Goal: Information Seeking & Learning: Learn about a topic

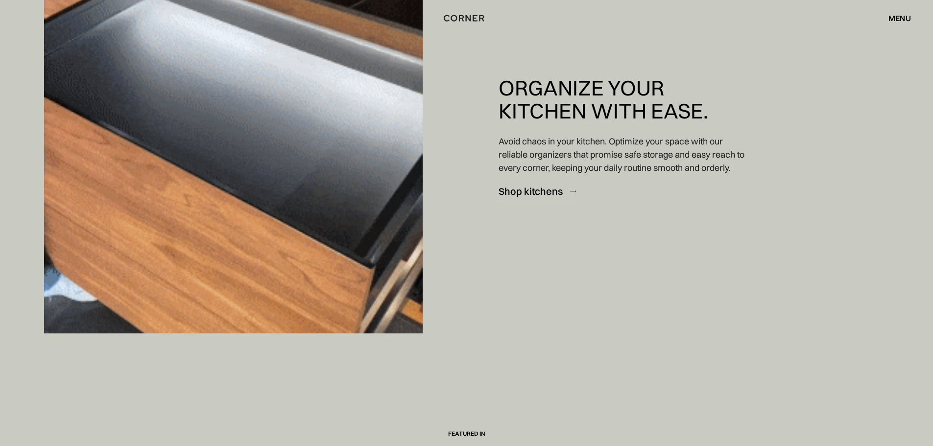
scroll to position [2888, 0]
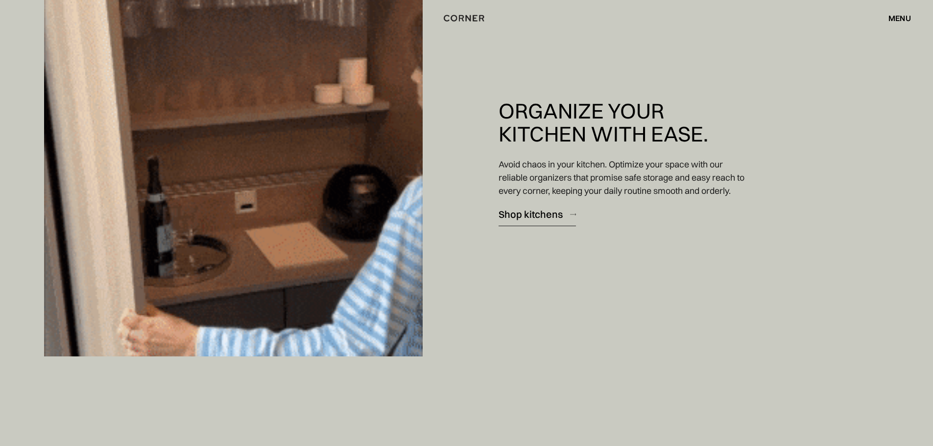
click at [520, 215] on div "Shop kitchens" at bounding box center [530, 214] width 64 height 13
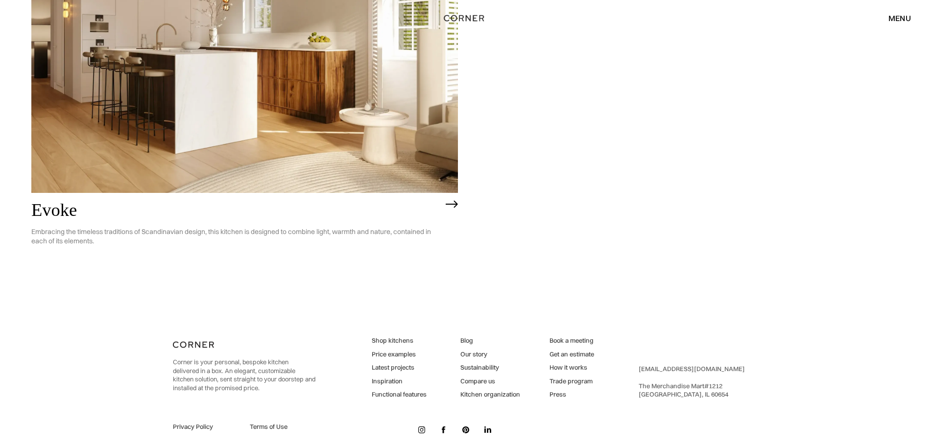
scroll to position [3175, 0]
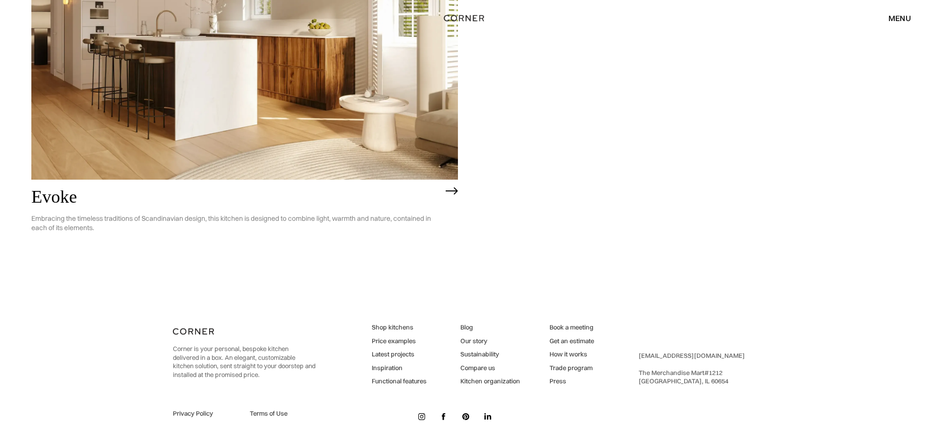
click at [394, 355] on link "Latest projects" at bounding box center [399, 354] width 55 height 9
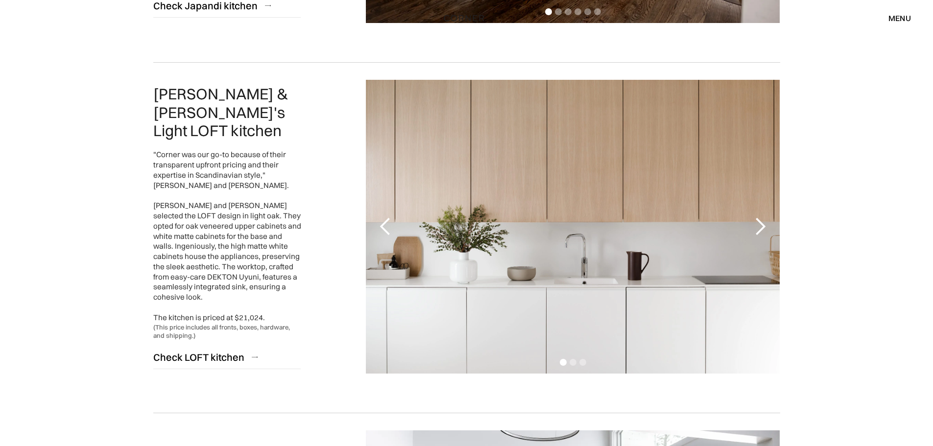
scroll to position [783, 0]
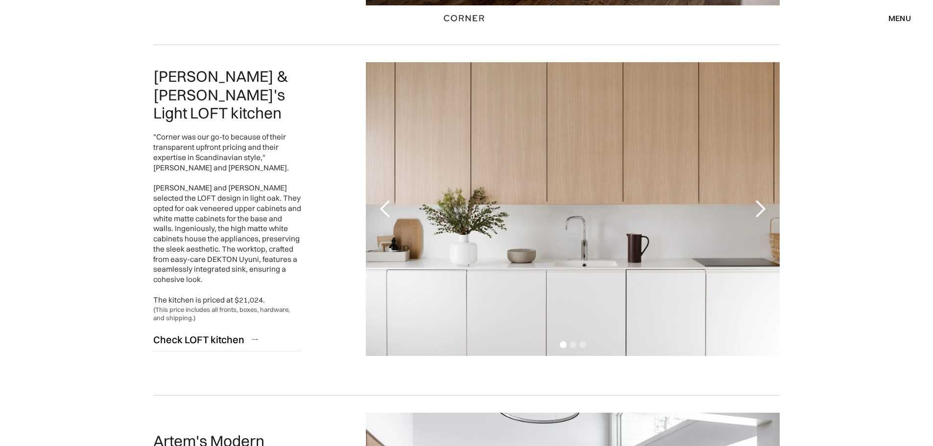
click at [762, 211] on div "next slide" at bounding box center [760, 209] width 20 height 20
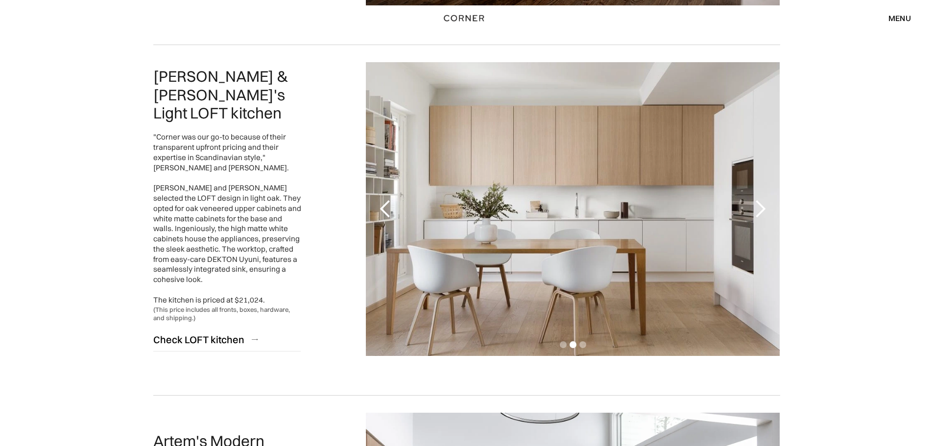
click at [762, 209] on div "next slide" at bounding box center [760, 209] width 20 height 20
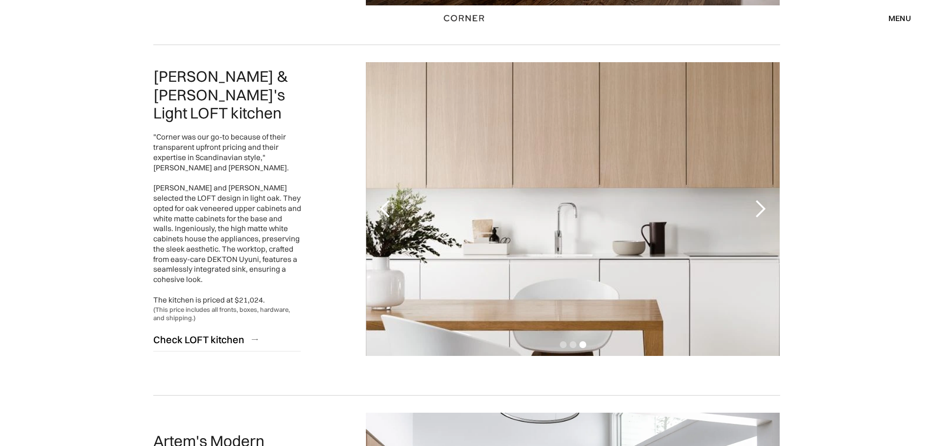
click at [762, 209] on div "next slide" at bounding box center [760, 209] width 20 height 20
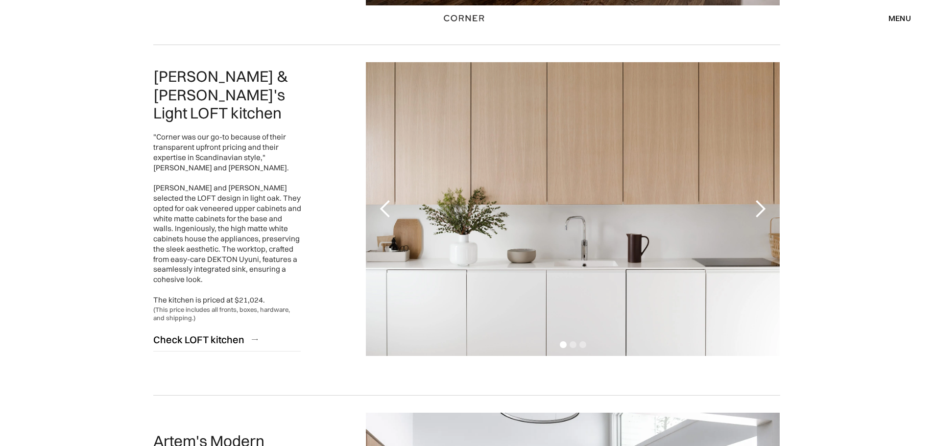
click at [762, 209] on div "next slide" at bounding box center [760, 209] width 20 height 20
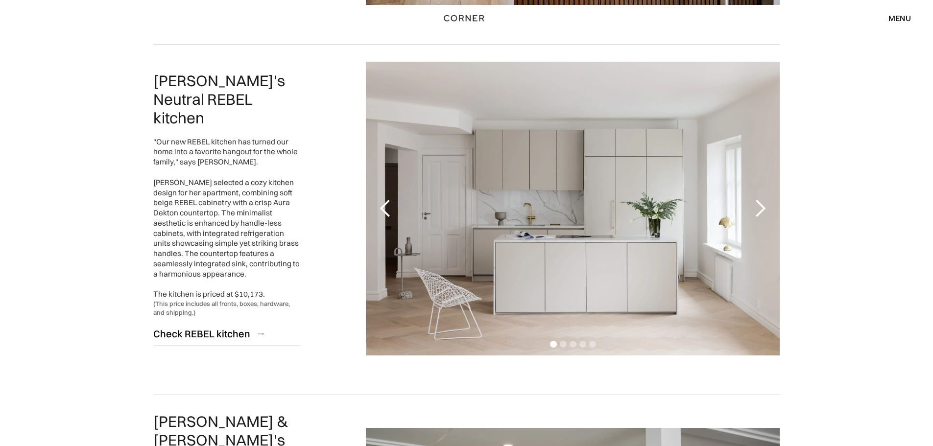
scroll to position [1469, 0]
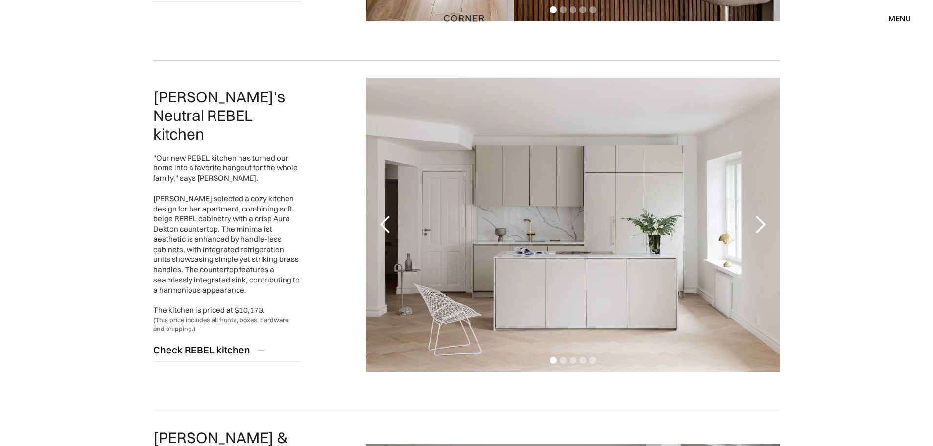
click at [758, 228] on div "next slide" at bounding box center [760, 225] width 20 height 20
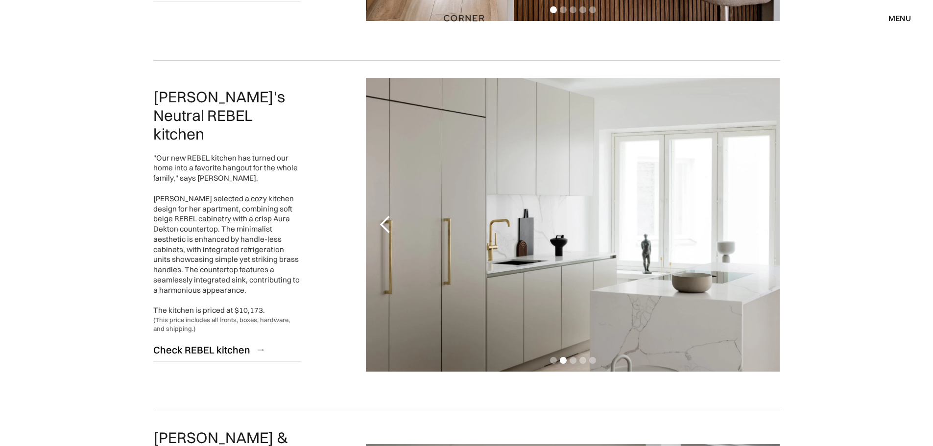
click at [763, 219] on div "next slide" at bounding box center [760, 225] width 20 height 20
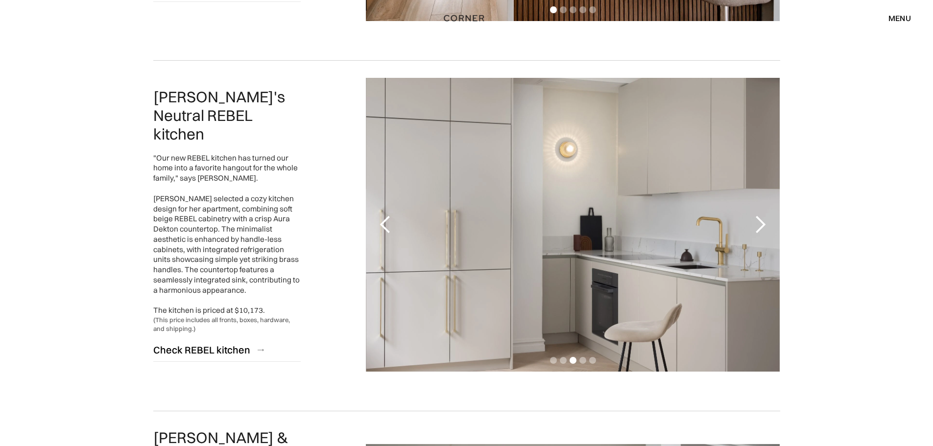
click at [764, 221] on div "next slide" at bounding box center [760, 225] width 20 height 20
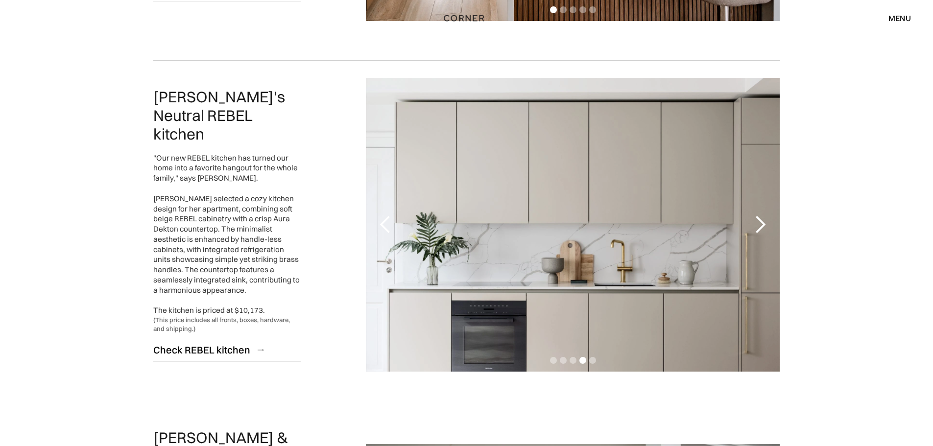
click at [764, 221] on div "next slide" at bounding box center [760, 225] width 20 height 20
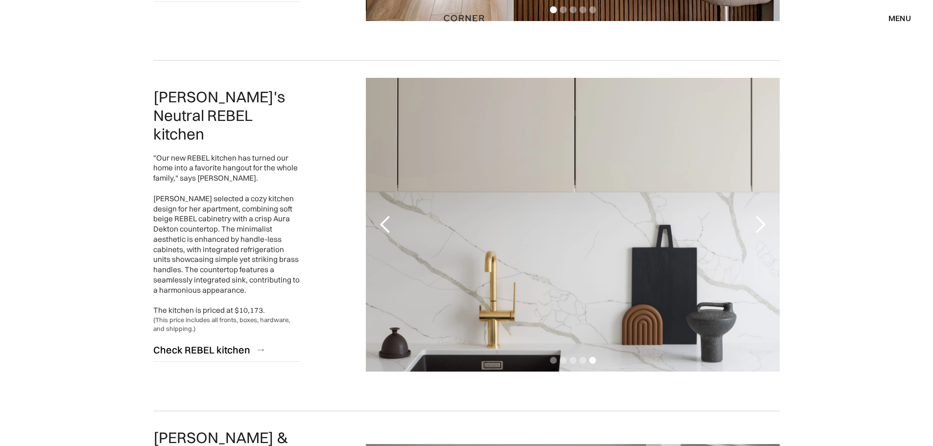
click at [764, 221] on div "next slide" at bounding box center [760, 225] width 20 height 20
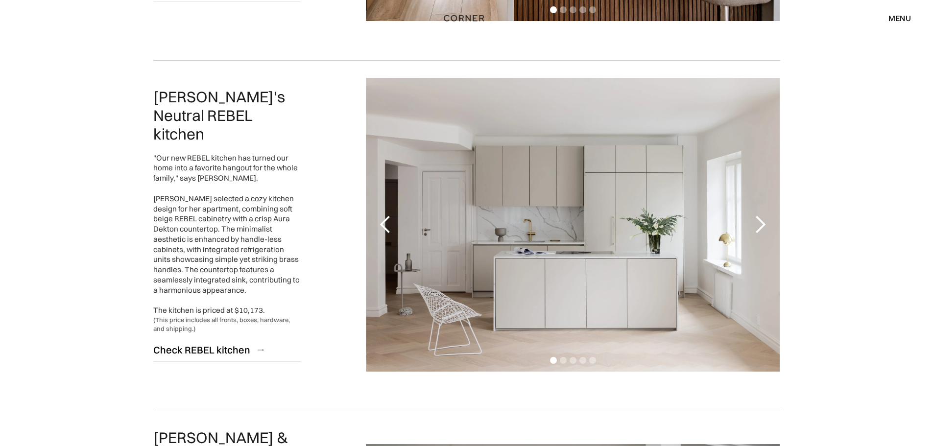
click at [764, 221] on div "next slide" at bounding box center [760, 225] width 20 height 20
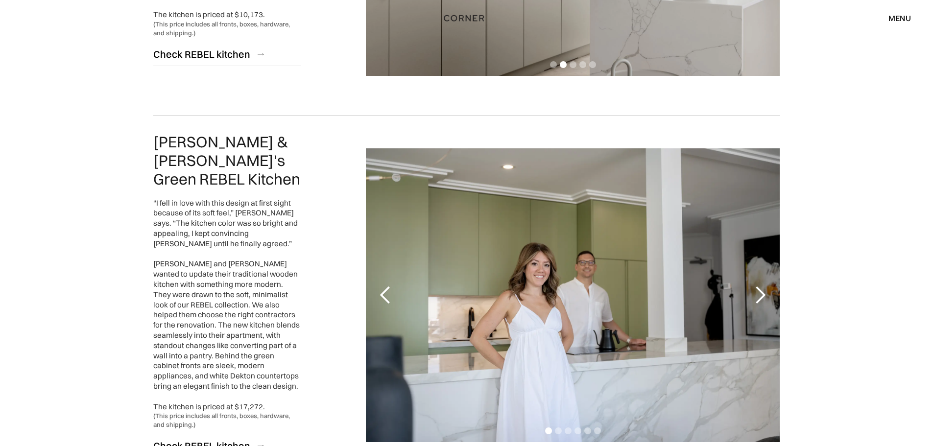
scroll to position [1811, 0]
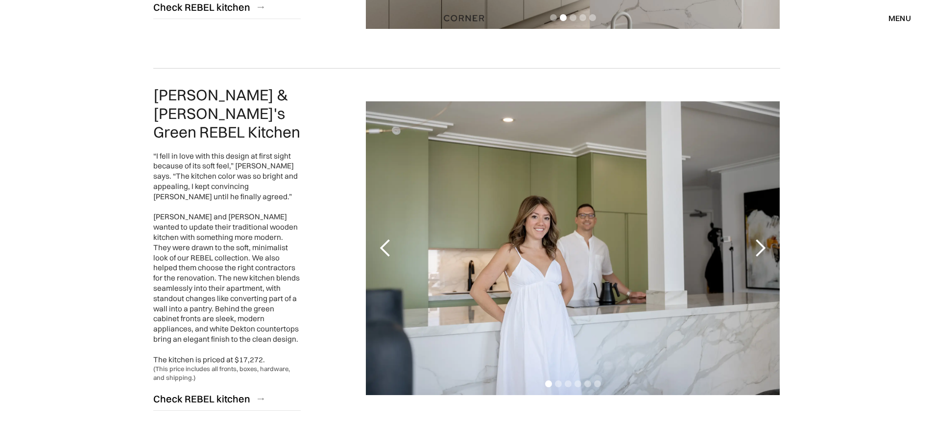
click at [746, 241] on div "next slide" at bounding box center [759, 248] width 39 height 294
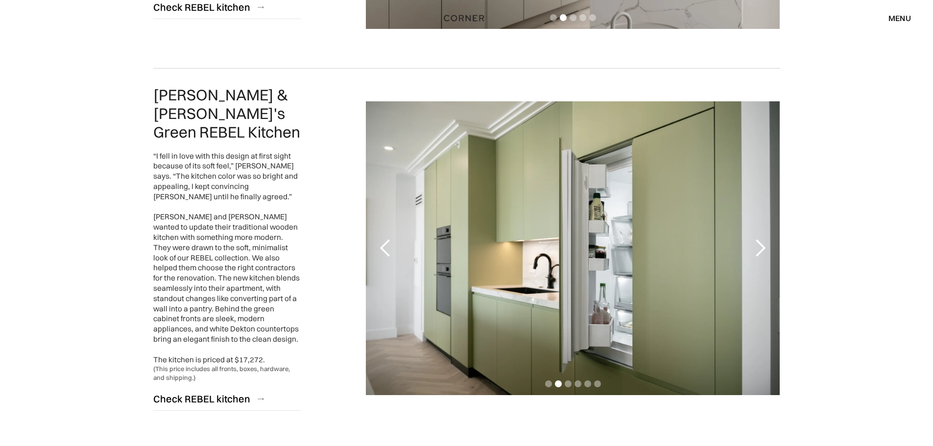
click at [746, 241] on div "next slide" at bounding box center [759, 248] width 39 height 294
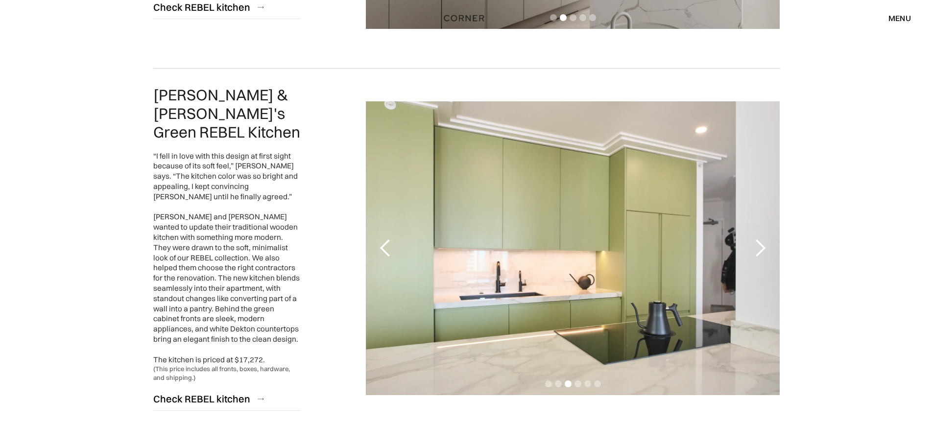
click at [747, 241] on div "next slide" at bounding box center [759, 248] width 39 height 294
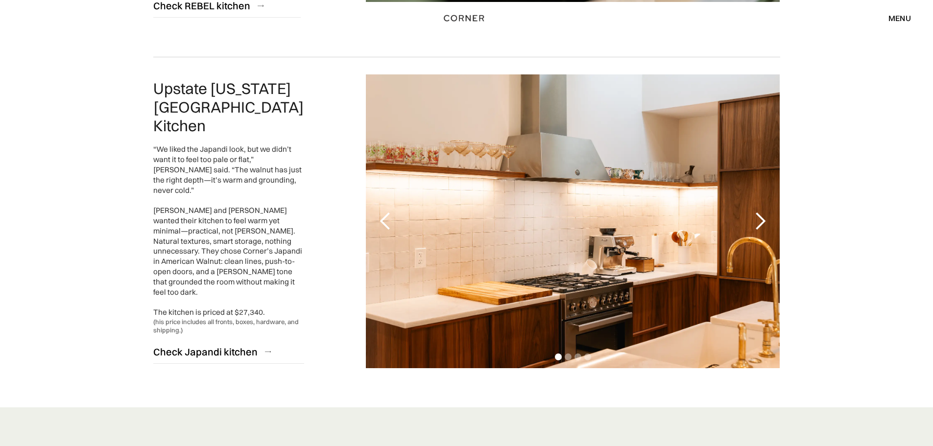
scroll to position [2203, 0]
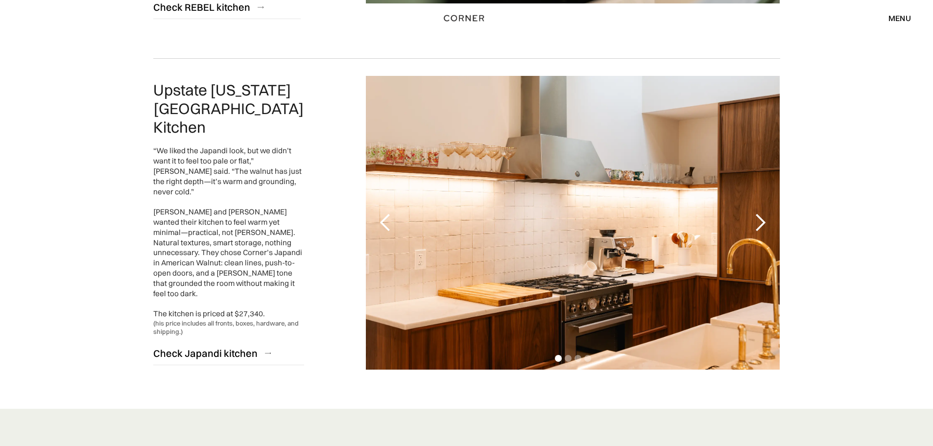
click at [756, 213] on div "next slide" at bounding box center [760, 223] width 20 height 20
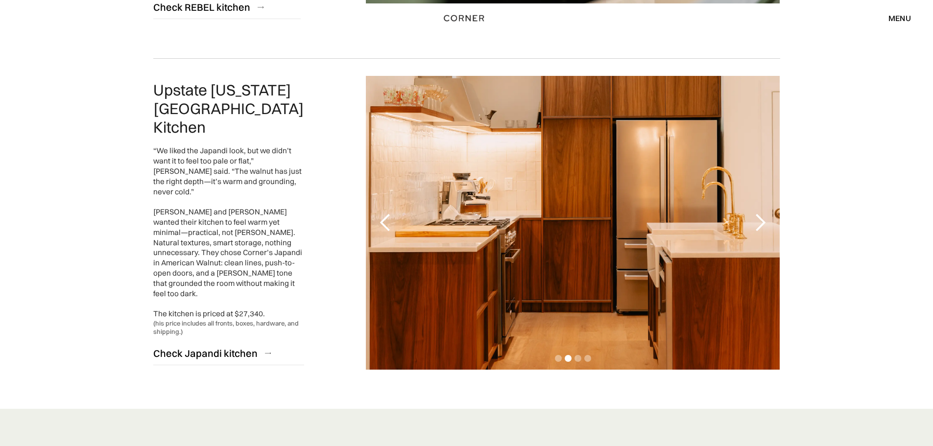
click at [756, 213] on div "next slide" at bounding box center [760, 223] width 20 height 20
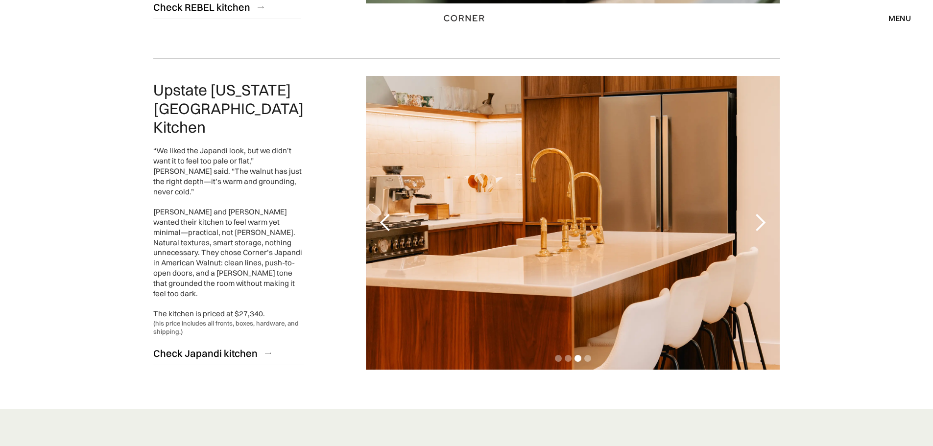
click at [756, 213] on div "next slide" at bounding box center [760, 223] width 20 height 20
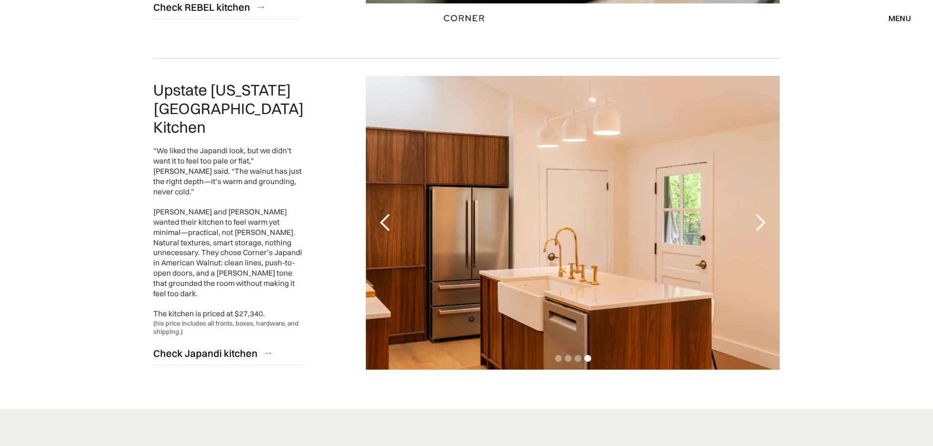
click at [755, 213] on div "next slide" at bounding box center [760, 223] width 20 height 20
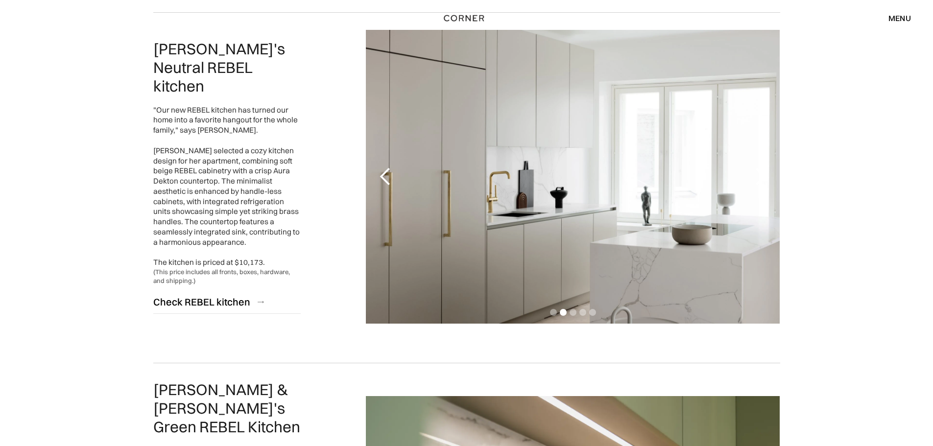
scroll to position [1469, 0]
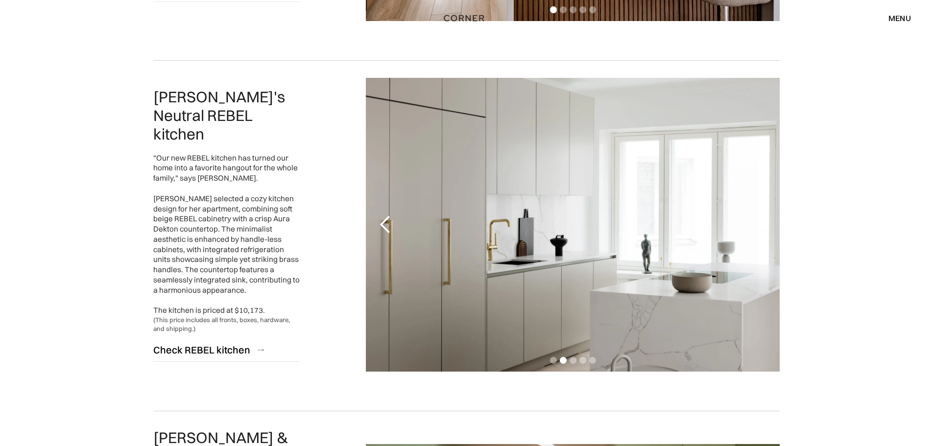
click at [380, 225] on div "previous slide" at bounding box center [385, 225] width 20 height 20
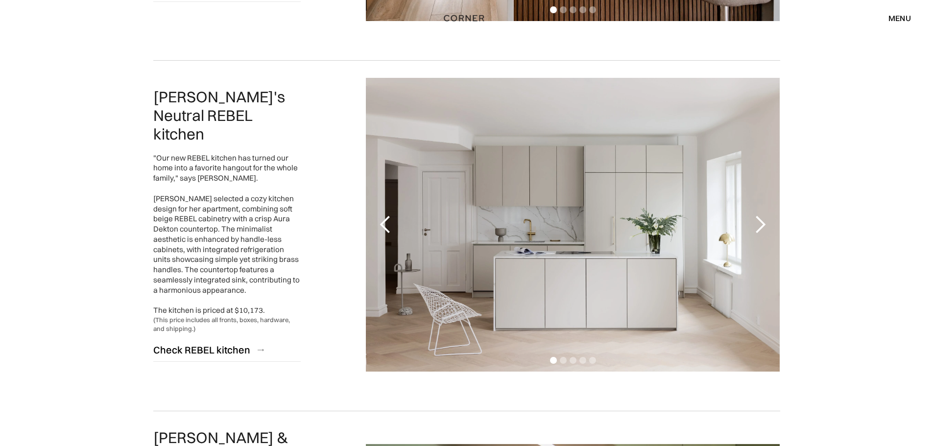
click at [756, 226] on div "next slide" at bounding box center [760, 225] width 20 height 20
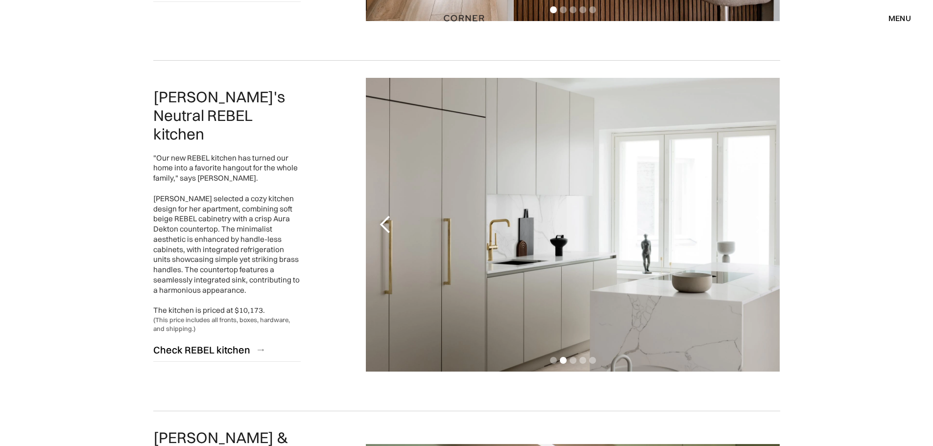
click at [756, 226] on div "next slide" at bounding box center [760, 225] width 20 height 20
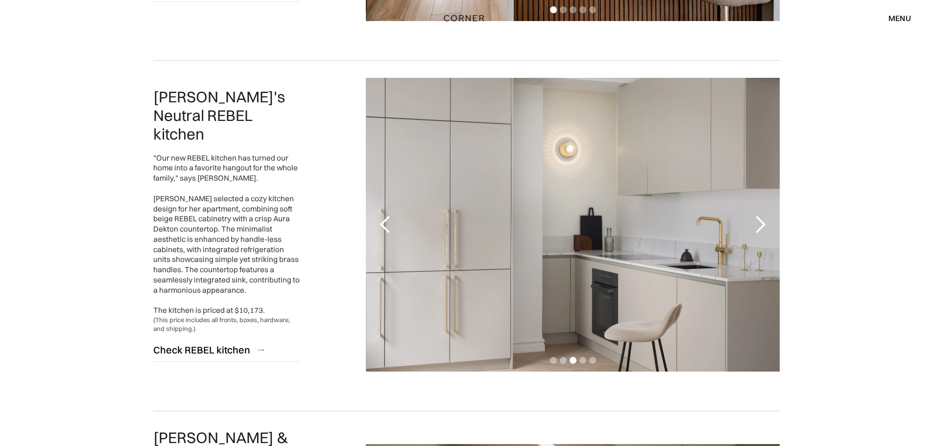
click at [383, 226] on div "previous slide" at bounding box center [385, 225] width 20 height 20
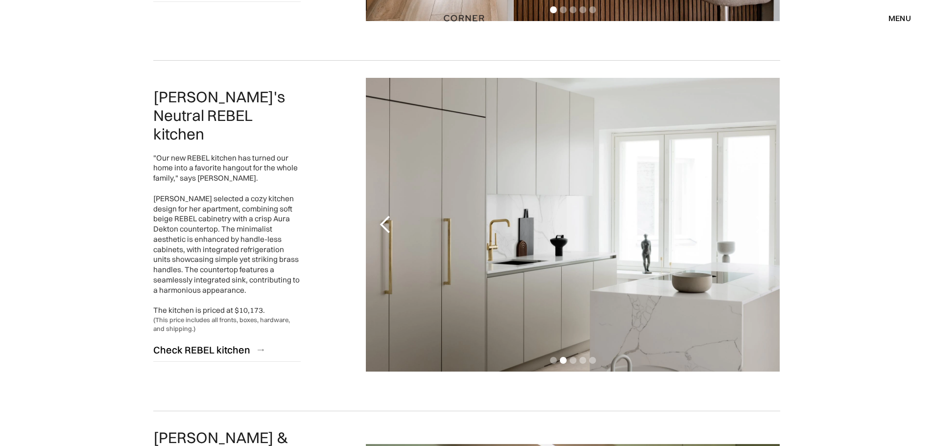
click at [383, 226] on div "previous slide" at bounding box center [385, 225] width 20 height 20
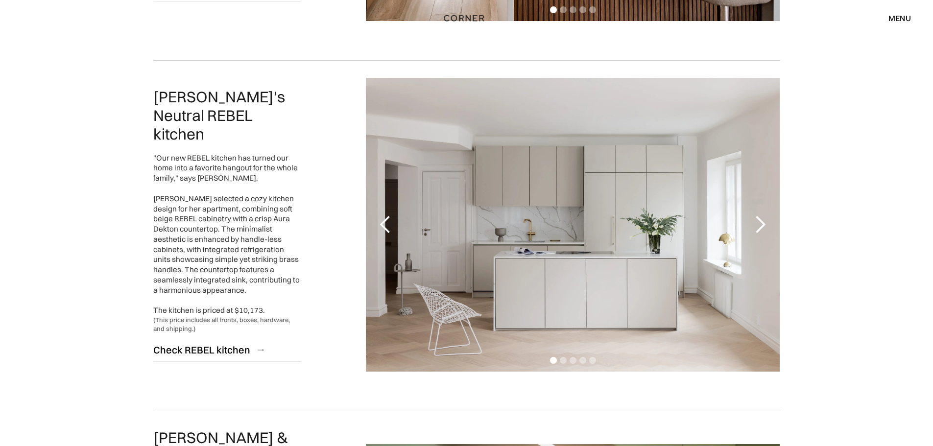
click at [383, 226] on div "previous slide" at bounding box center [385, 225] width 20 height 20
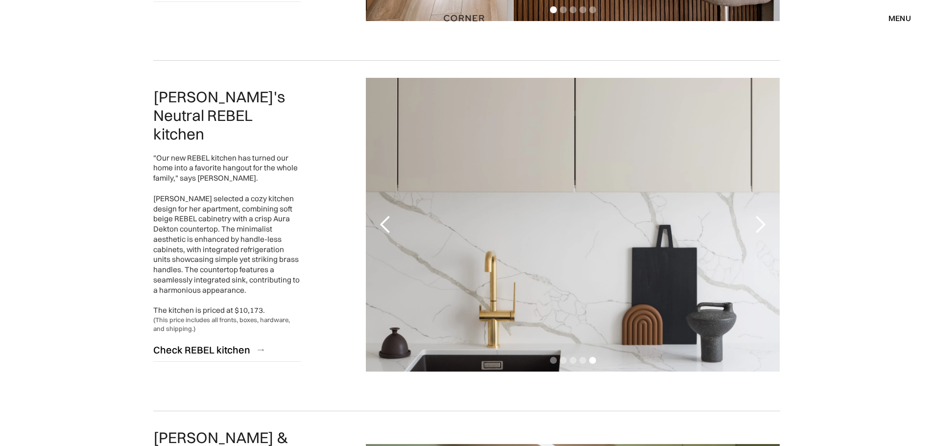
click at [383, 226] on div "previous slide" at bounding box center [385, 225] width 20 height 20
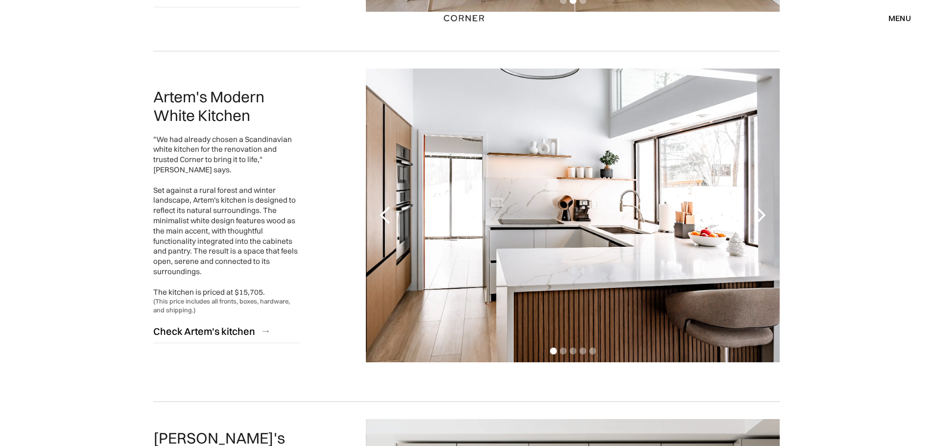
scroll to position [1028, 0]
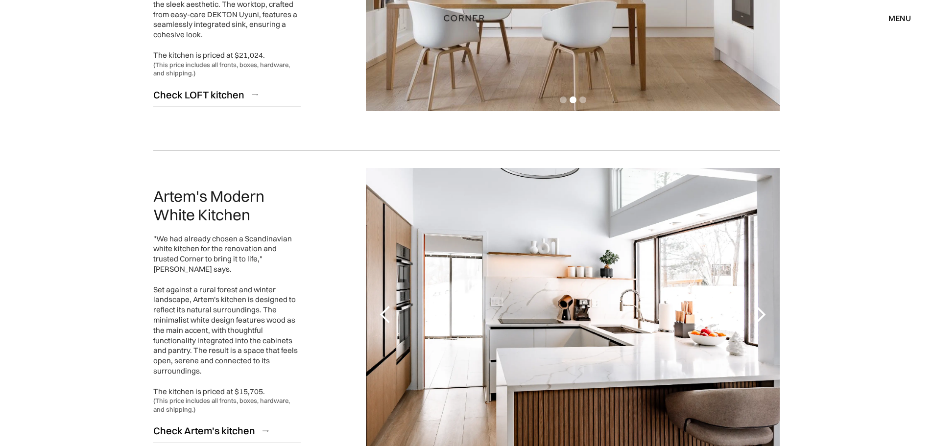
click at [896, 21] on div "menu" at bounding box center [899, 18] width 23 height 8
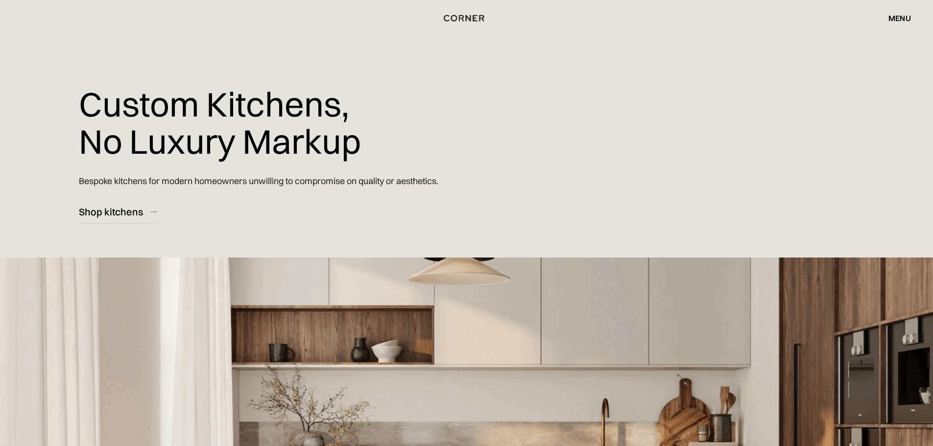
click at [889, 17] on div "menu" at bounding box center [899, 18] width 23 height 8
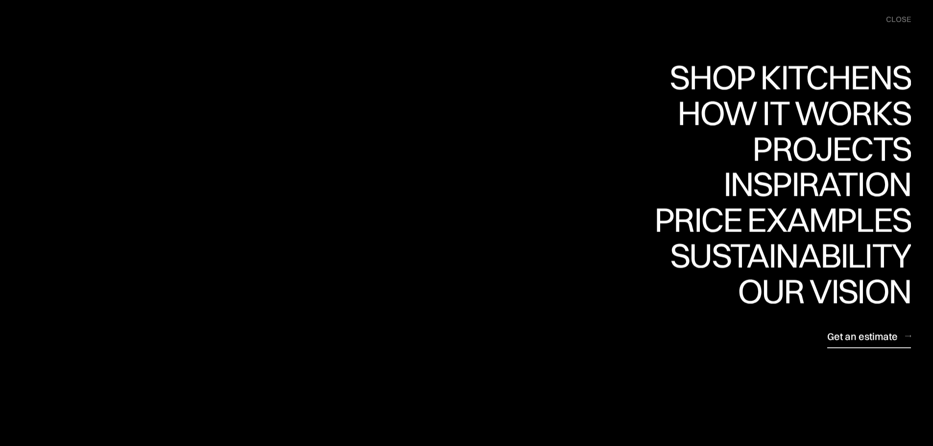
click at [0, 0] on div "Get an estimate" at bounding box center [0, 0] width 0 height 0
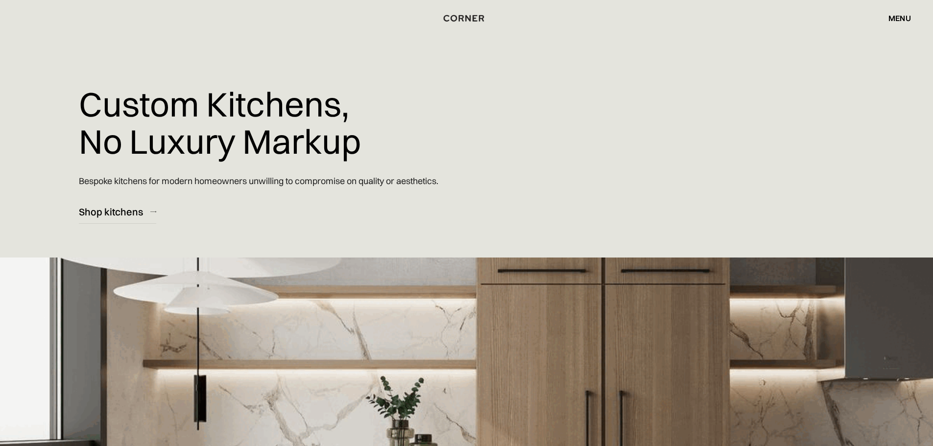
click at [472, 19] on img "home" at bounding box center [464, 18] width 40 height 13
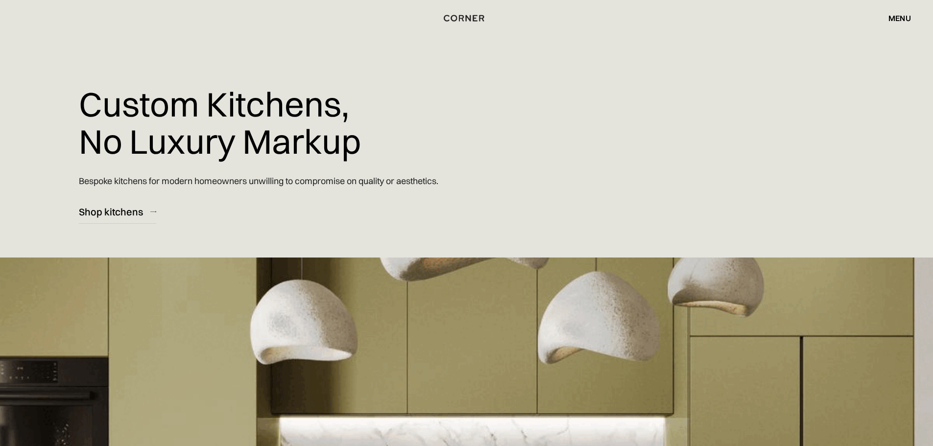
click at [896, 18] on div "menu" at bounding box center [899, 18] width 23 height 8
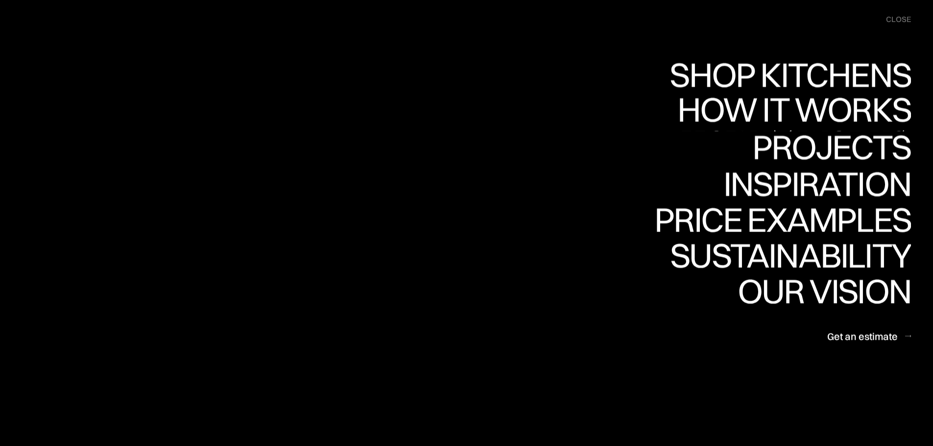
click at [0, 0] on div "Shop Kitchens" at bounding box center [0, 0] width 0 height 0
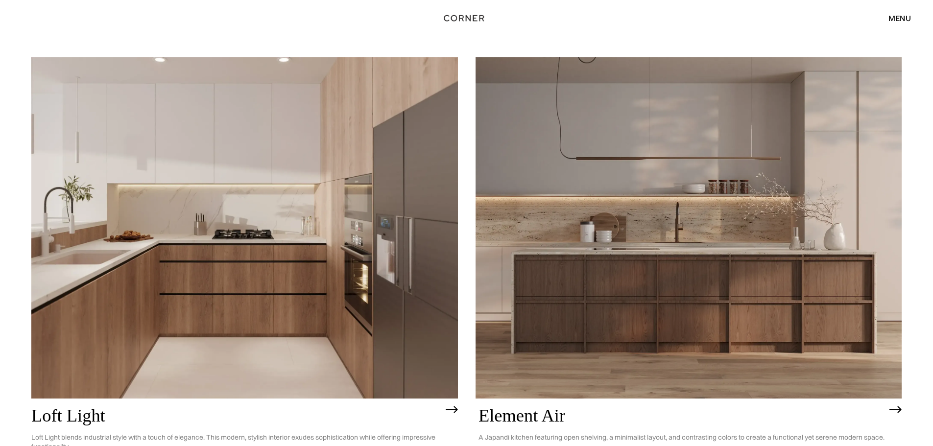
scroll to position [98, 0]
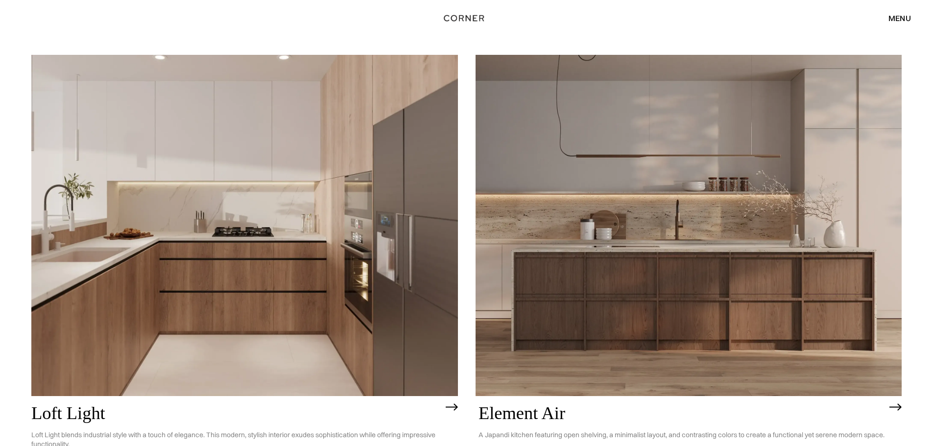
click at [217, 286] on img at bounding box center [244, 225] width 426 height 341
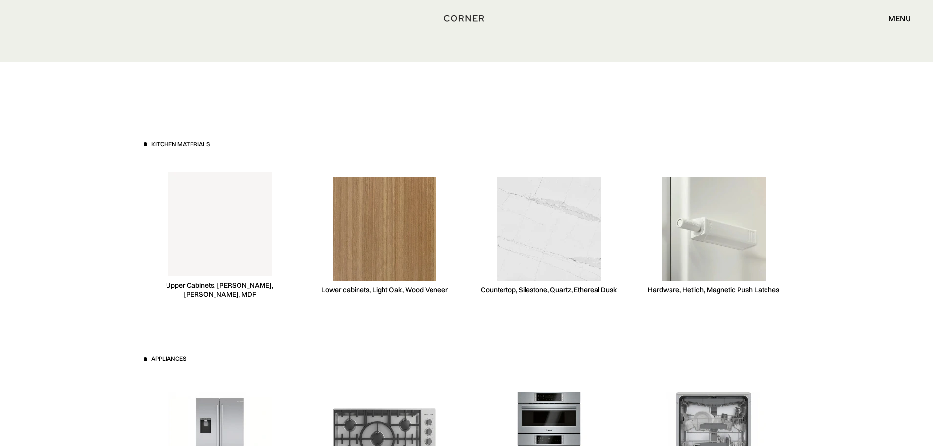
scroll to position [3639, 0]
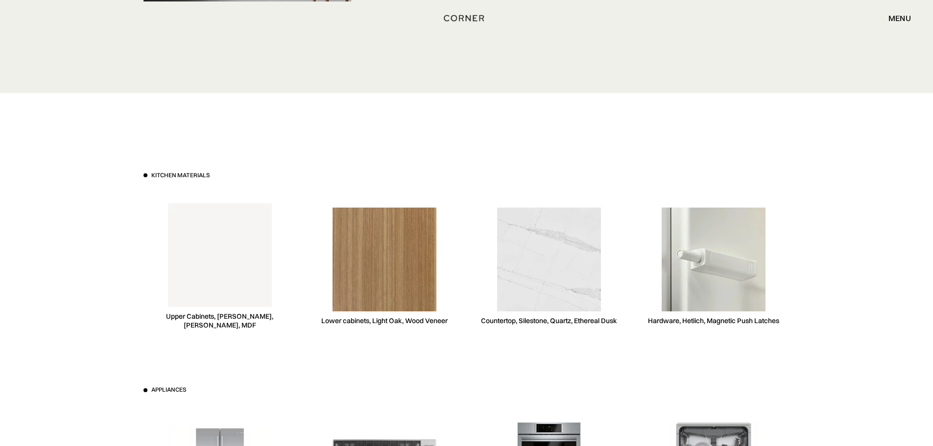
click at [549, 271] on img at bounding box center [549, 260] width 104 height 104
click at [850, 303] on div "Kitchen materials Upper Cabinets, Niemann, White, MDF Lower cabinets, Light Oak…" at bounding box center [466, 386] width 933 height 586
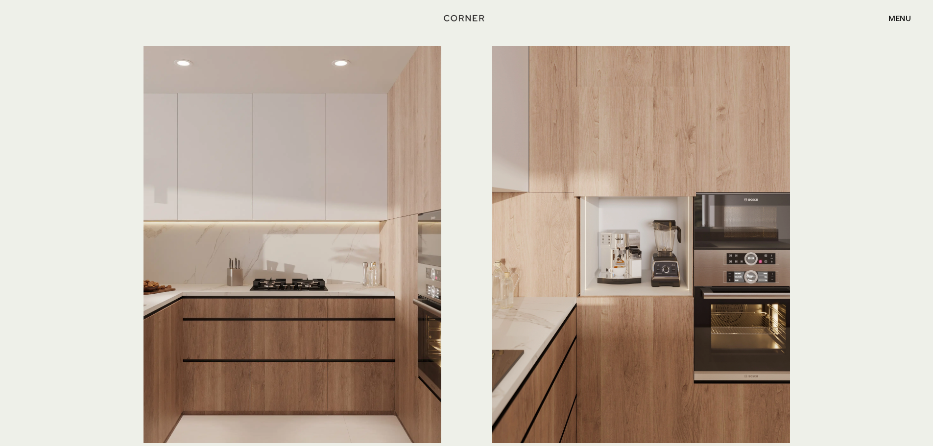
scroll to position [0, 0]
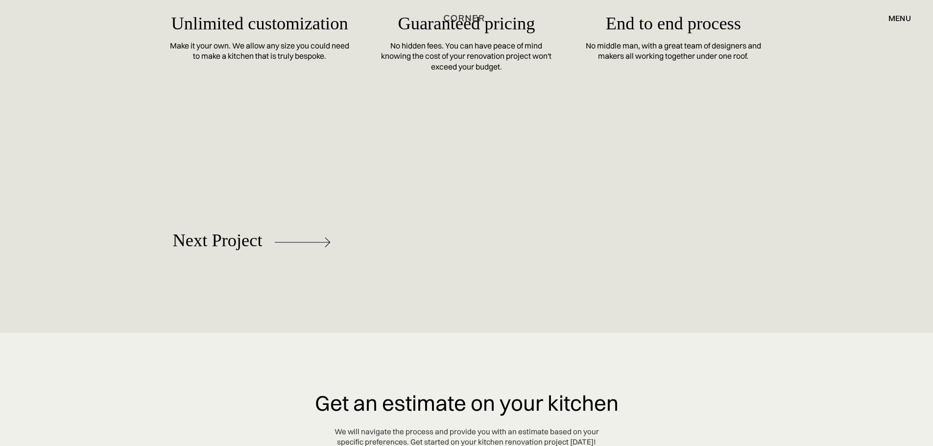
scroll to position [5189, 0]
